Goal: Task Accomplishment & Management: Complete application form

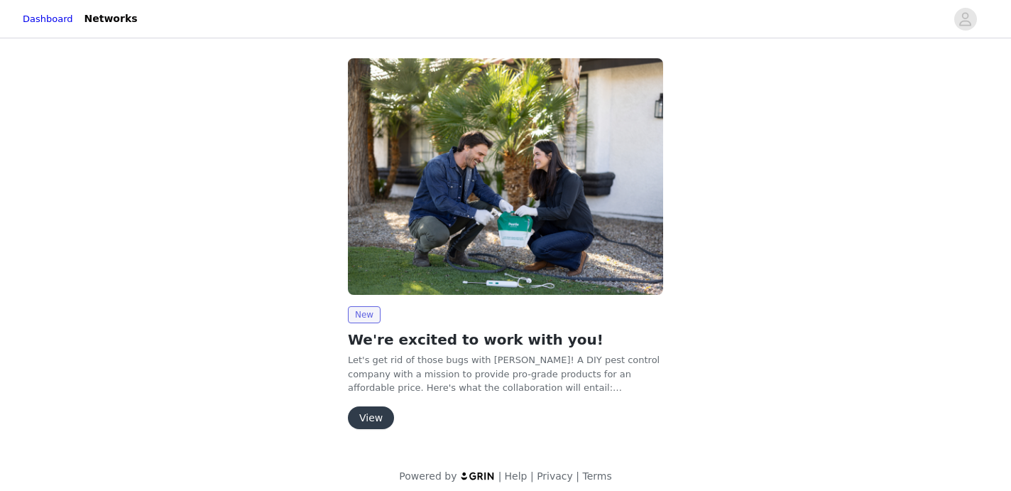
scroll to position [9, 0]
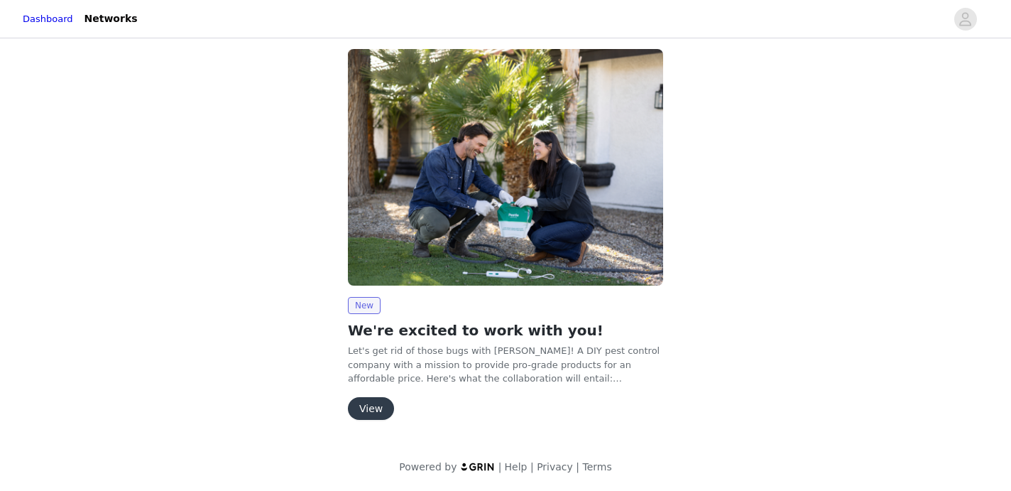
click at [372, 406] on button "View" at bounding box center [371, 408] width 46 height 23
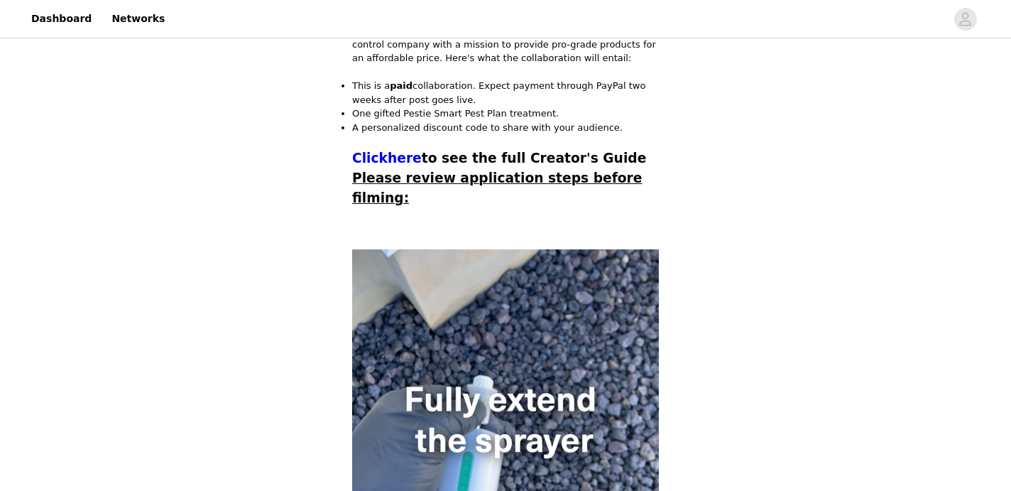
scroll to position [440, 0]
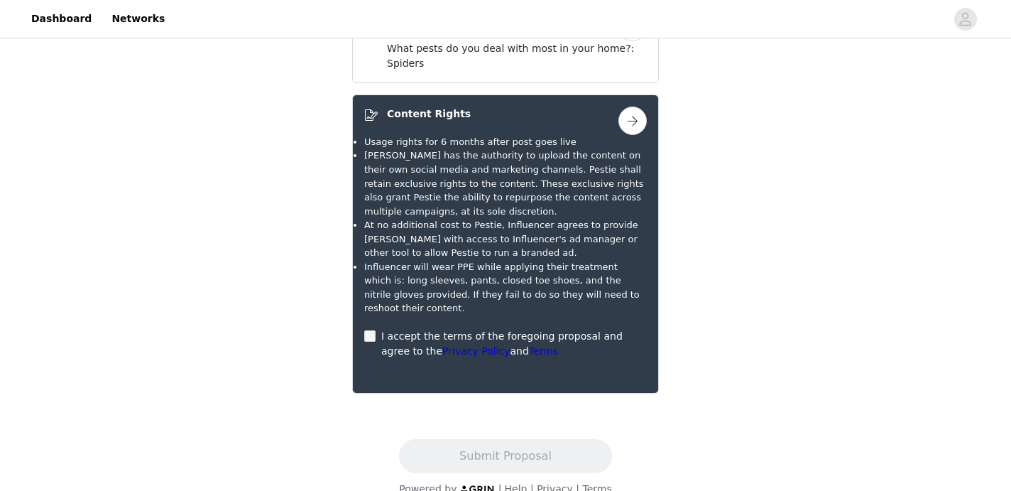
scroll to position [778, 0]
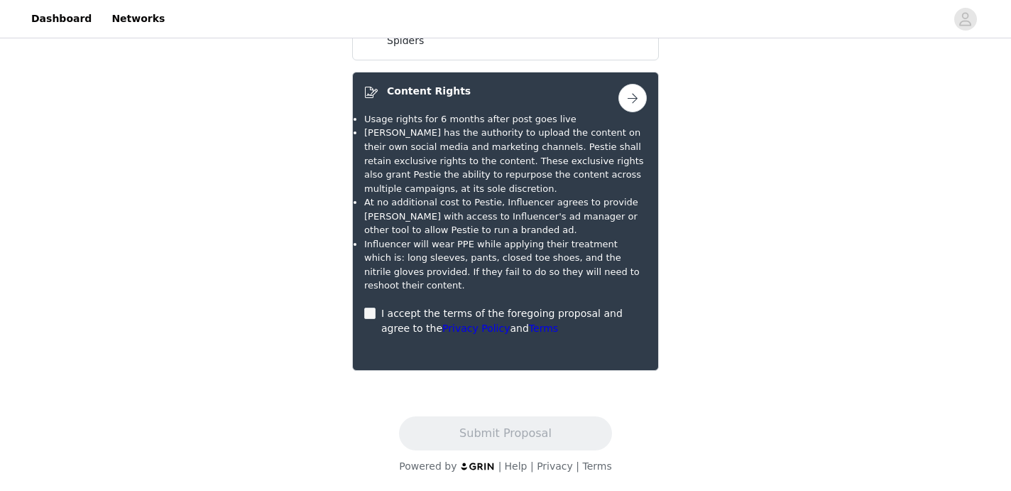
click at [628, 101] on button "button" at bounding box center [633, 98] width 28 height 28
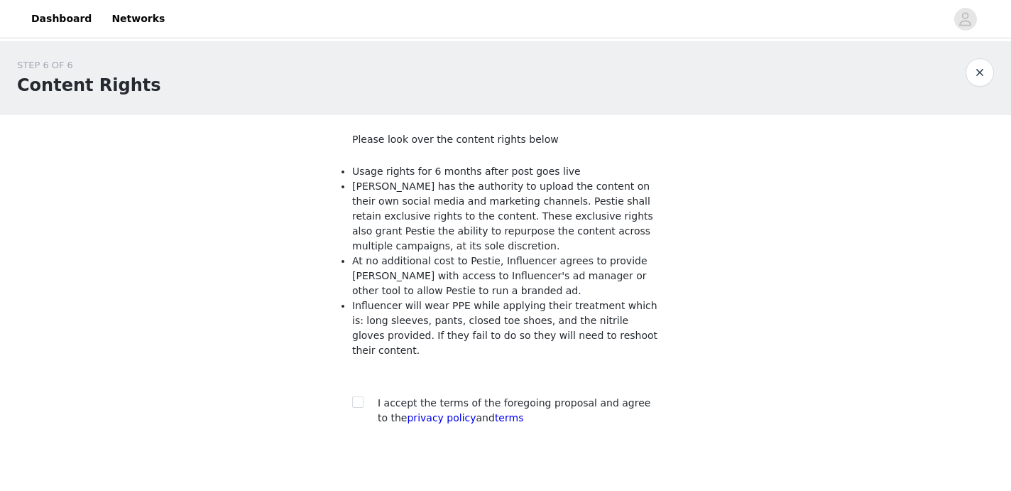
click at [977, 77] on button "button" at bounding box center [980, 72] width 28 height 28
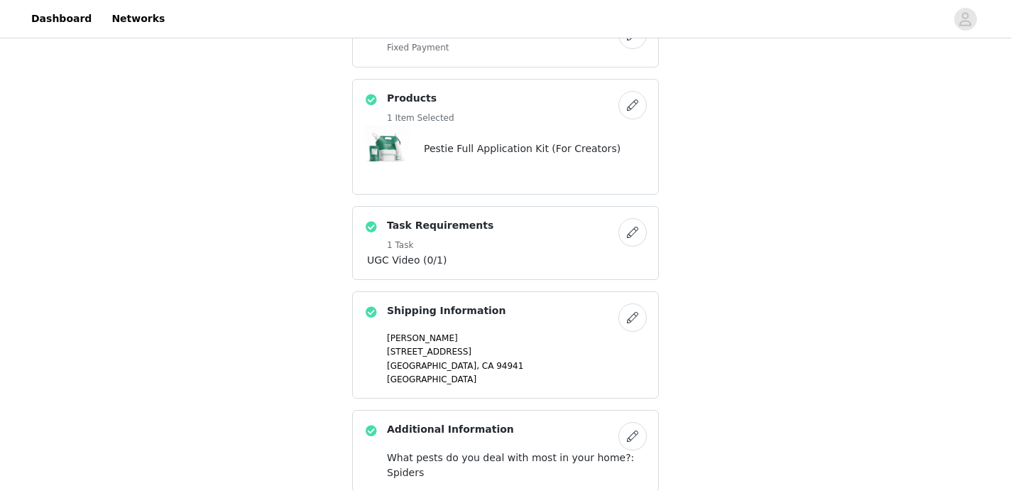
scroll to position [354, 0]
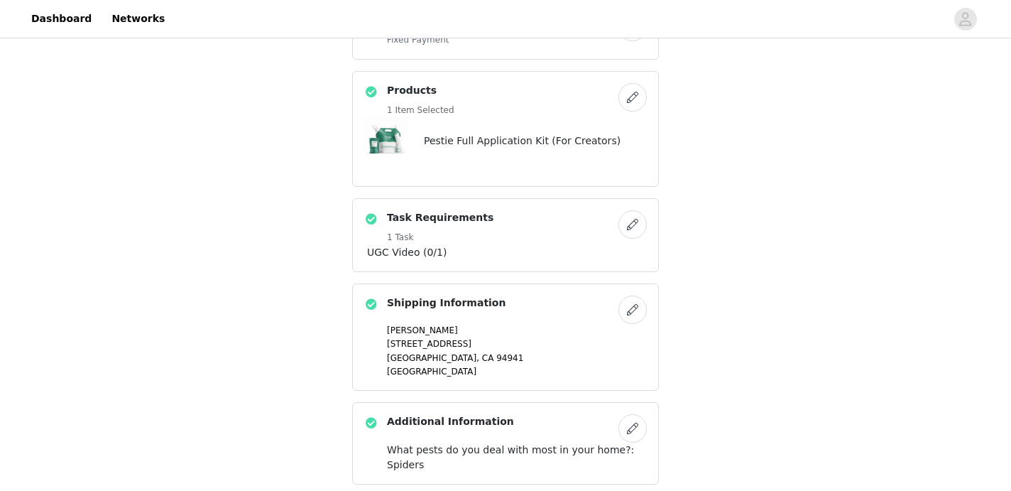
click at [634, 226] on button "button" at bounding box center [633, 224] width 28 height 28
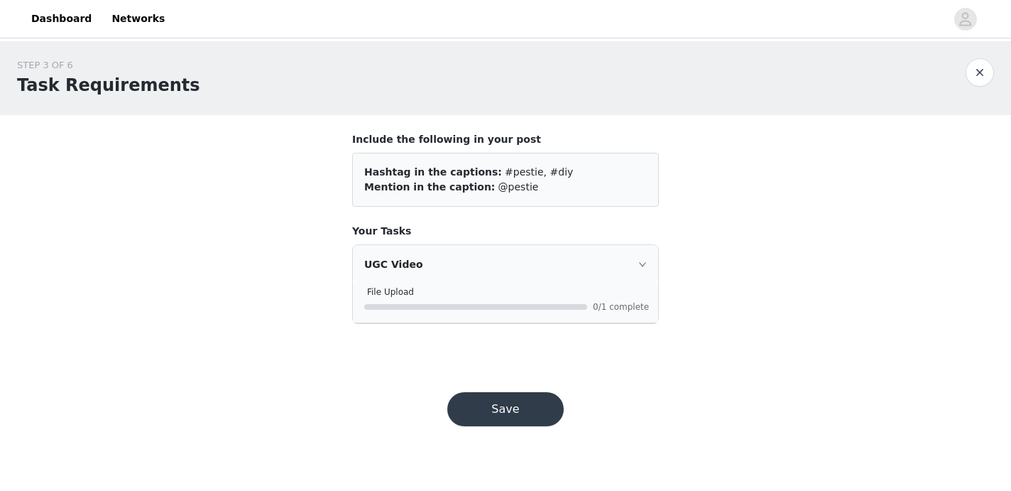
click at [506, 405] on button "Save" at bounding box center [505, 409] width 116 height 34
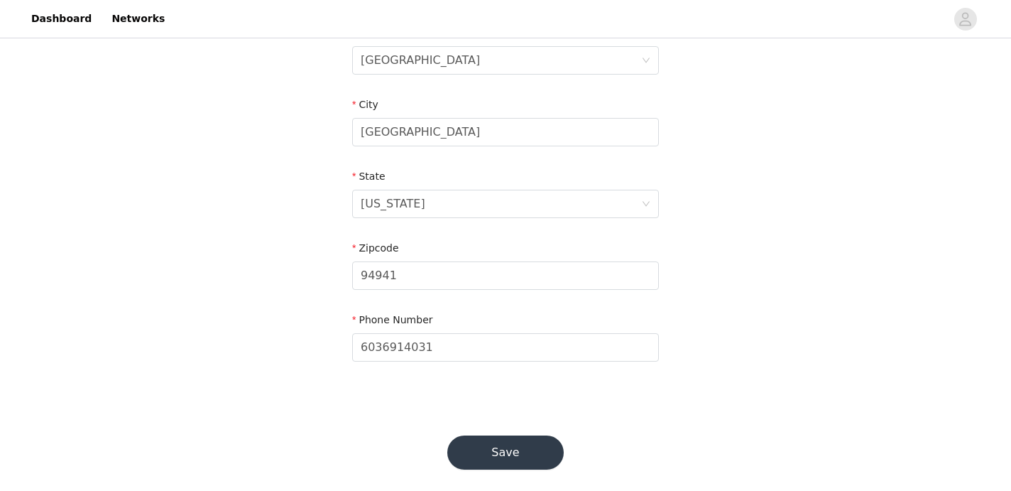
scroll to position [477, 0]
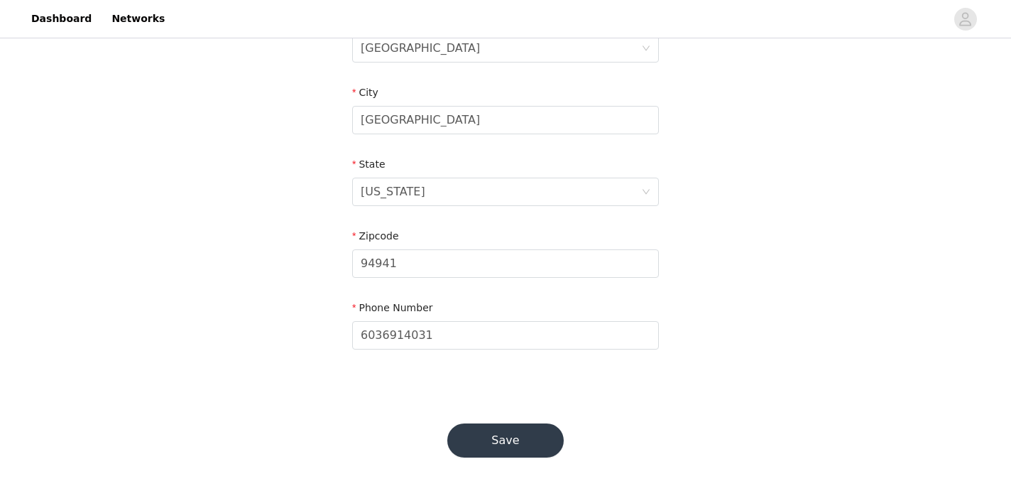
click at [505, 444] on button "Save" at bounding box center [505, 440] width 116 height 34
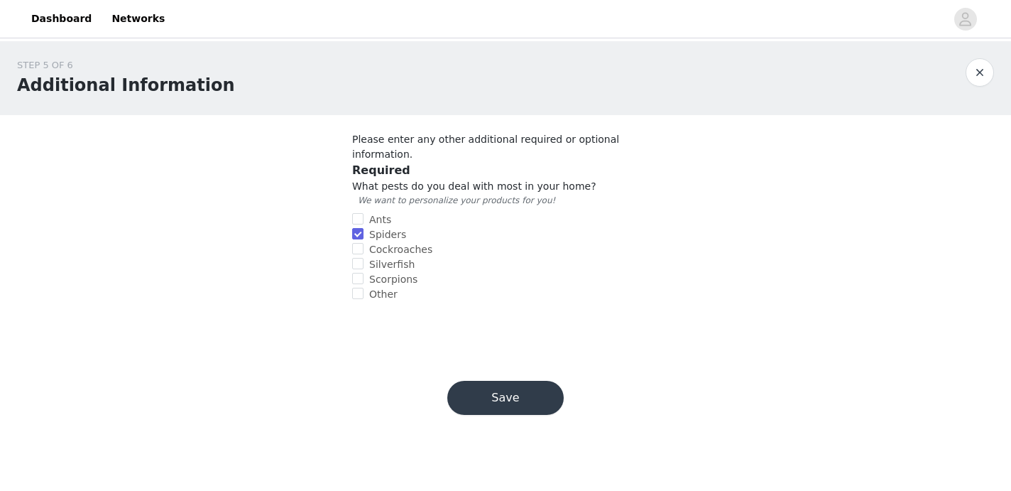
click at [496, 381] on button "Save" at bounding box center [505, 398] width 116 height 34
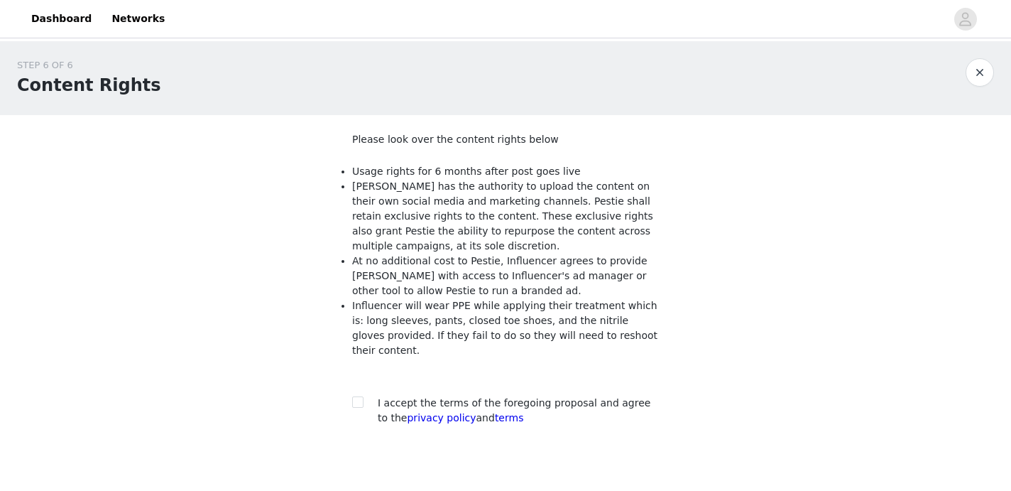
drag, startPoint x: 398, startPoint y: 349, endPoint x: 341, endPoint y: 169, distance: 189.4
click at [341, 169] on section "Please look over the content rights below Usage rights for 6 months after post …" at bounding box center [505, 290] width 341 height 350
copy ul "Usage rights for 6 months after post goes live Pestie has the authority to uplo…"
